Goal: Information Seeking & Learning: Check status

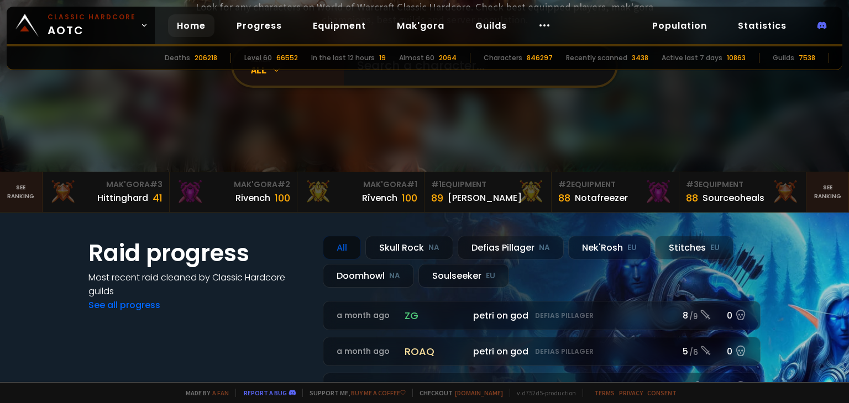
scroll to position [55, 0]
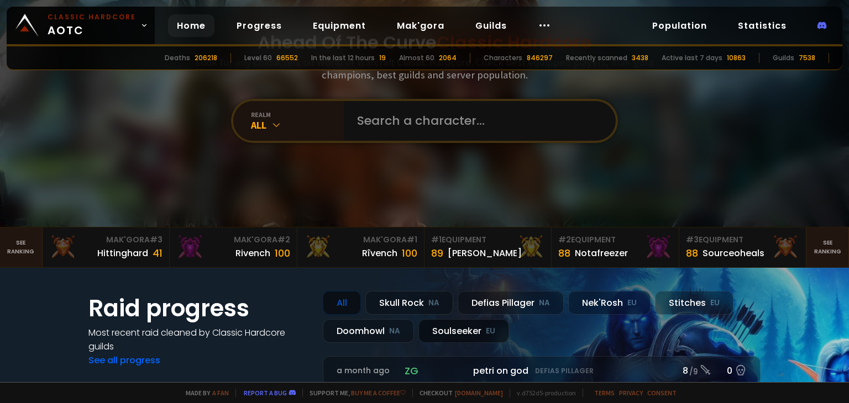
click at [450, 328] on div "Soulseeker EU" at bounding box center [463, 331] width 91 height 24
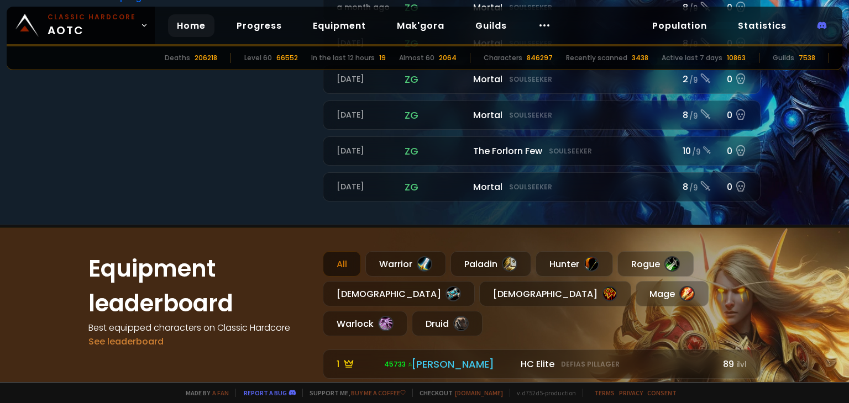
scroll to position [497, 0]
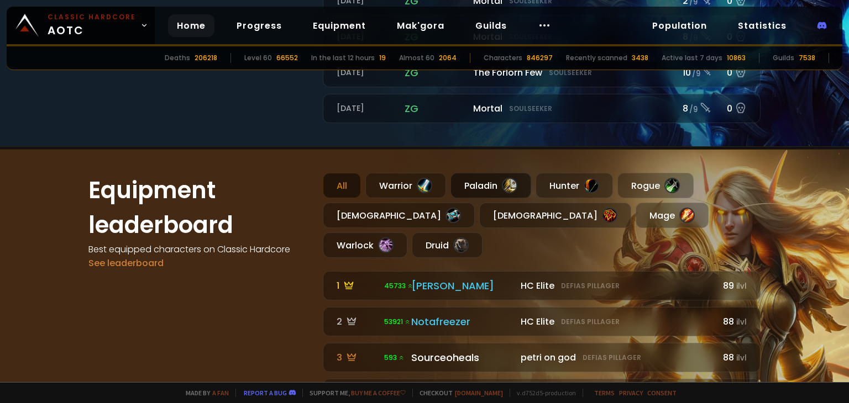
click at [502, 186] on div at bounding box center [509, 185] width 15 height 15
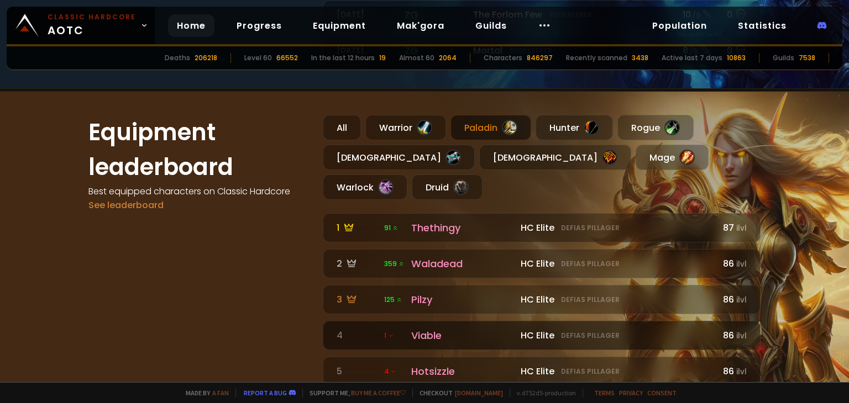
scroll to position [549, 0]
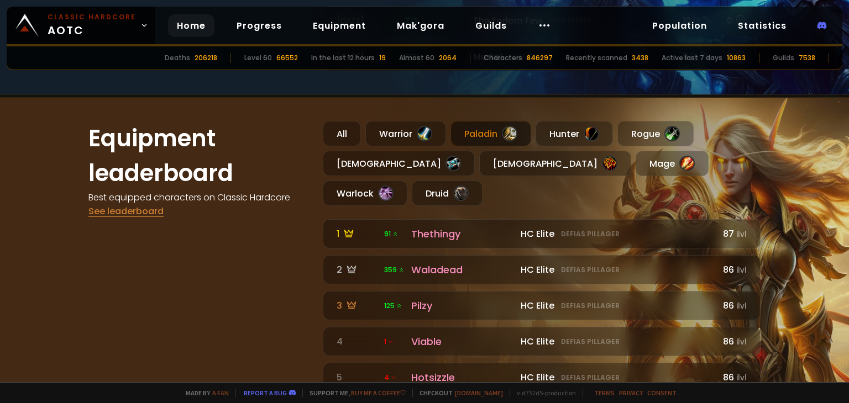
click at [113, 206] on link "See leaderboard" at bounding box center [125, 211] width 75 height 13
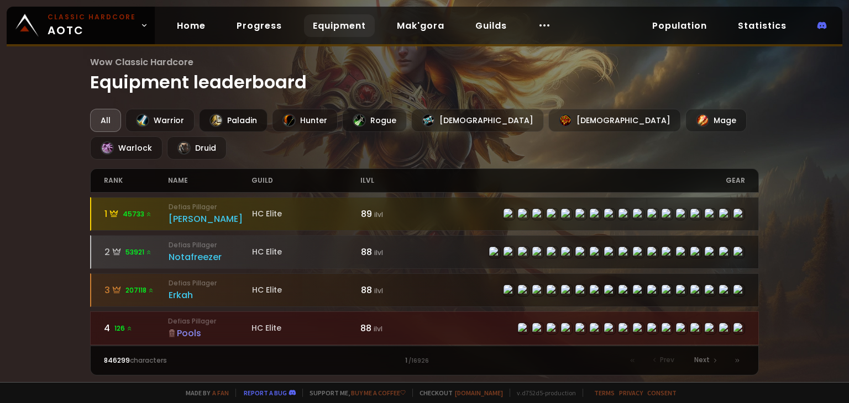
click at [243, 120] on div "Paladin" at bounding box center [233, 120] width 69 height 23
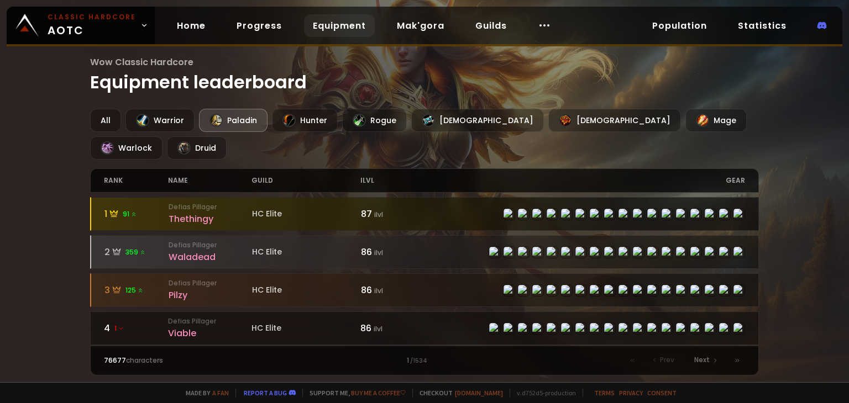
click at [199, 212] on div "Thethingy" at bounding box center [210, 219] width 83 height 14
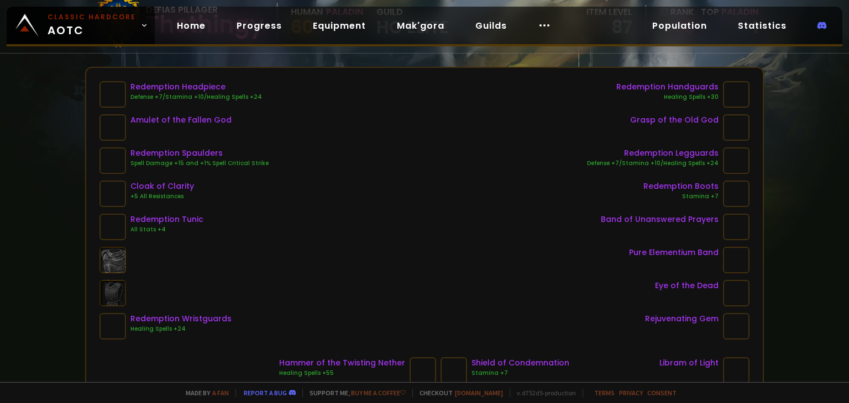
scroll to position [111, 0]
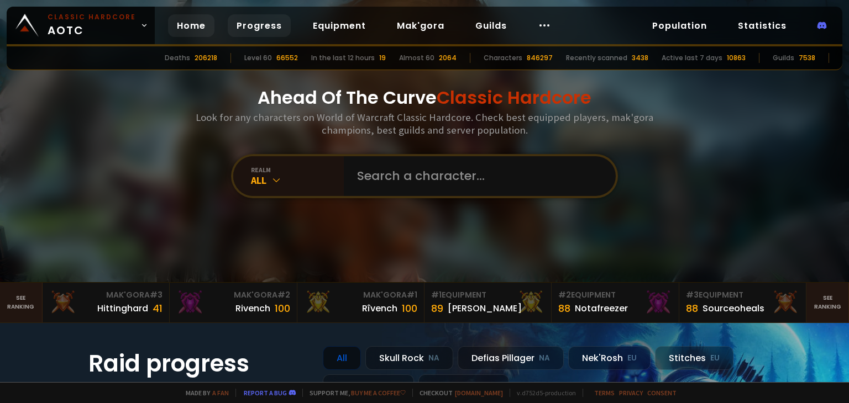
click at [261, 20] on link "Progress" at bounding box center [259, 25] width 63 height 23
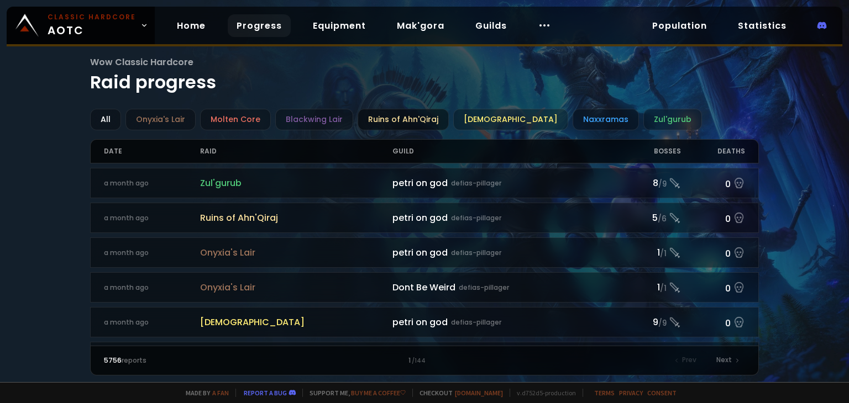
click at [419, 119] on div "Ruins of Ahn'Qiraj" at bounding box center [402, 120] width 91 height 22
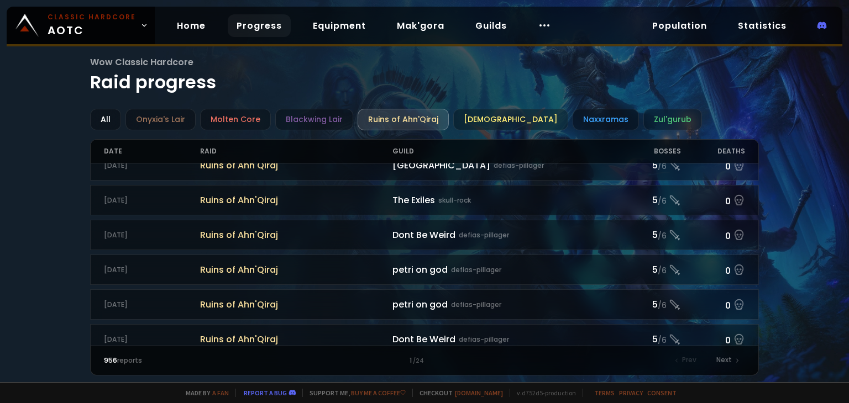
scroll to position [497, 0]
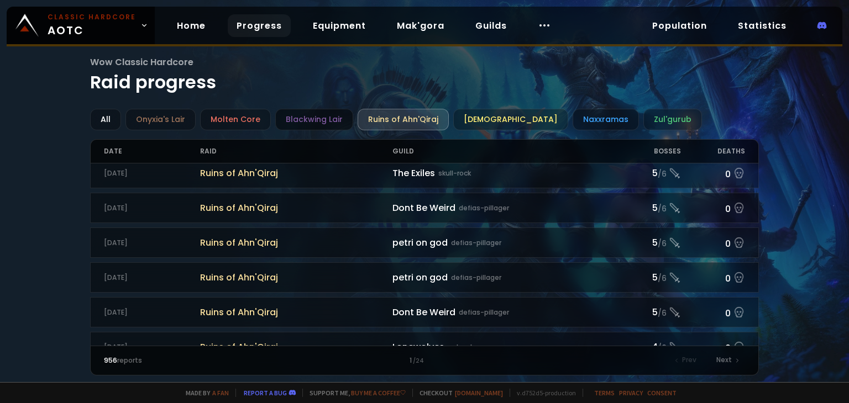
click at [335, 118] on div "Blackwing Lair" at bounding box center [314, 120] width 78 height 22
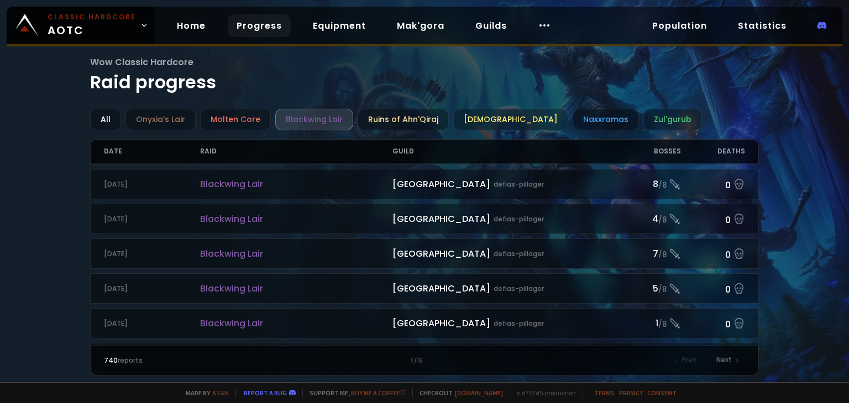
scroll to position [1191, 0]
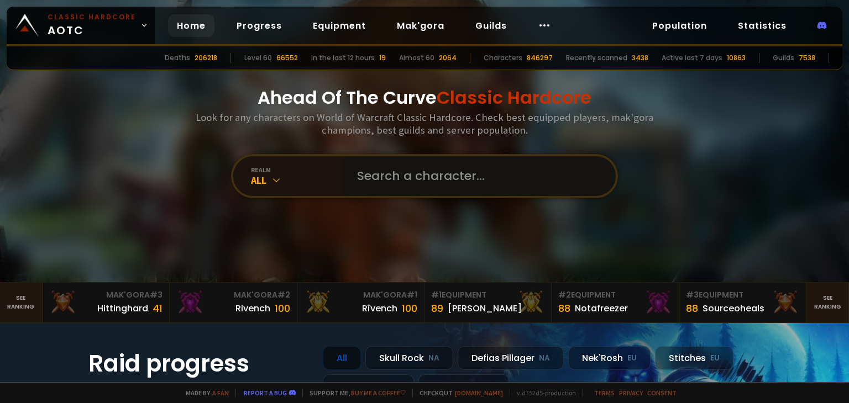
click at [438, 181] on input "text" at bounding box center [476, 176] width 252 height 40
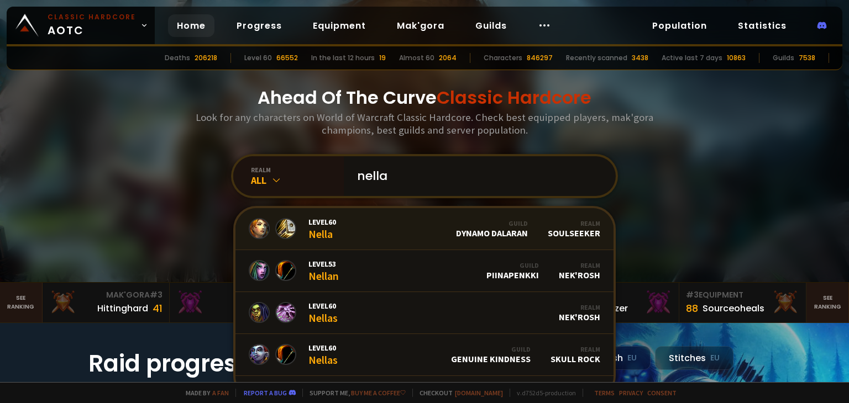
type input "nella"
click at [435, 223] on link "Level 60 Nella Guild Dynamo Dalaran Realm Soulseeker" at bounding box center [424, 229] width 378 height 42
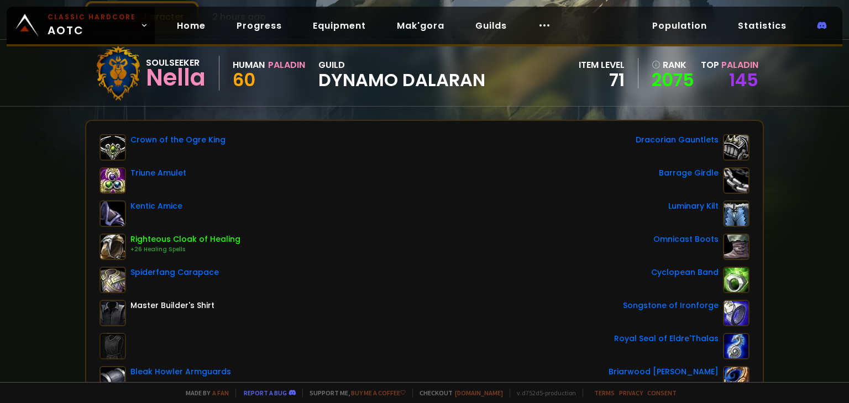
scroll to position [55, 0]
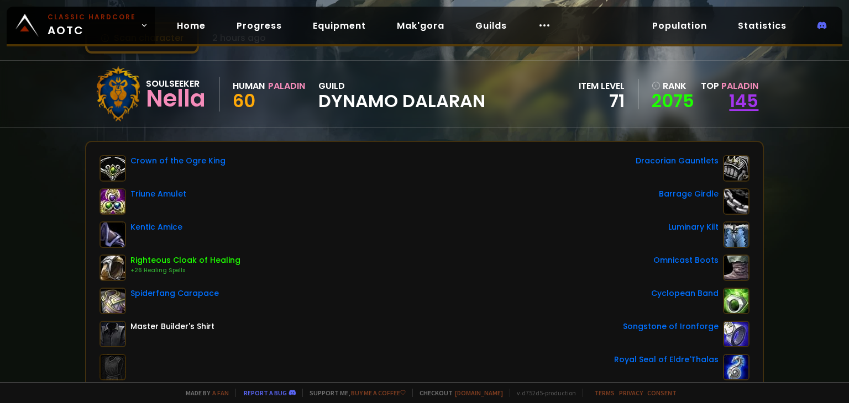
click at [729, 102] on link "145" at bounding box center [743, 100] width 29 height 25
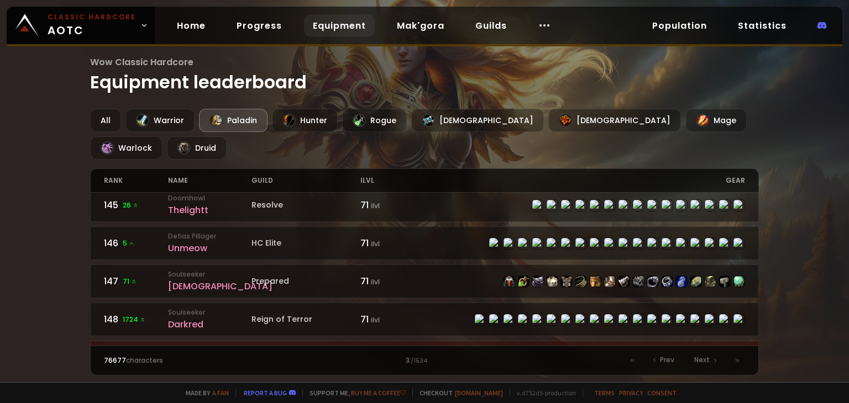
scroll to position [1702, 0]
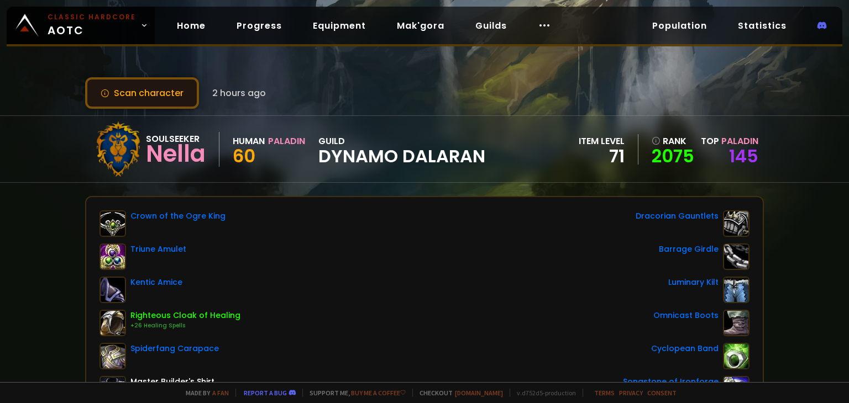
click at [177, 89] on button "Scan character" at bounding box center [142, 92] width 114 height 31
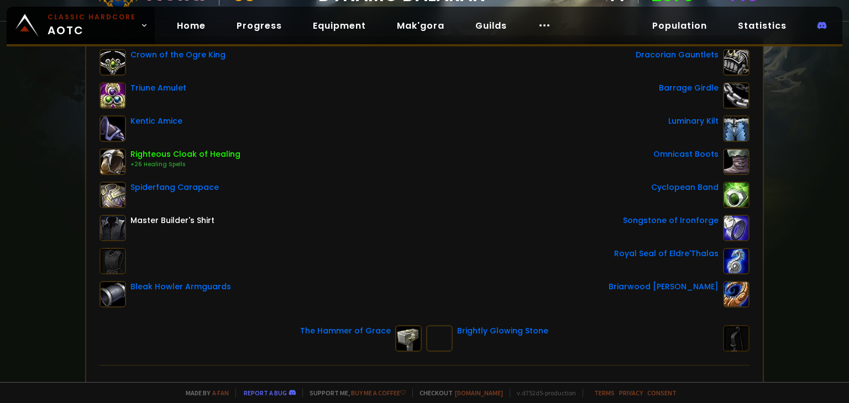
scroll to position [166, 0]
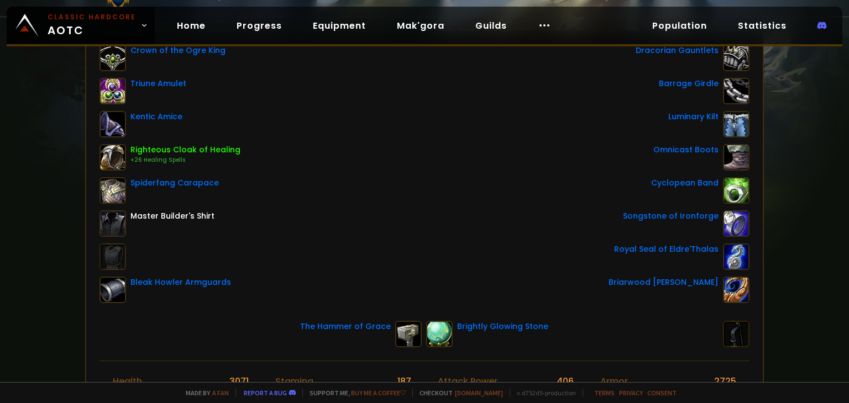
click at [119, 287] on img at bounding box center [112, 290] width 27 height 27
click at [414, 327] on img at bounding box center [408, 334] width 27 height 27
